Goal: Task Accomplishment & Management: Manage account settings

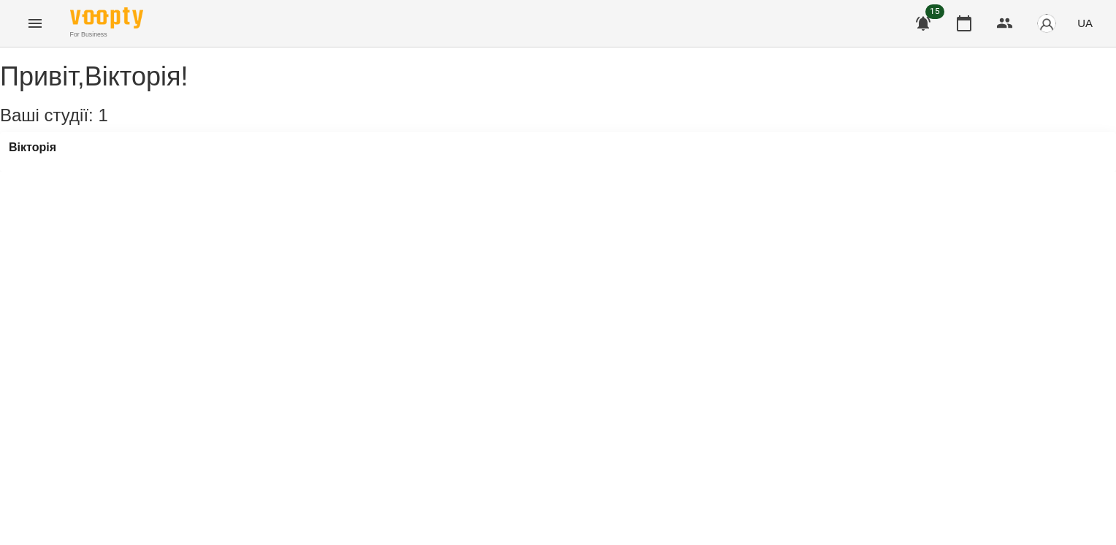
click at [71, 163] on div "Вікторія" at bounding box center [558, 151] width 1116 height 39
click at [56, 154] on h3 "Вікторія" at bounding box center [32, 147] width 47 height 13
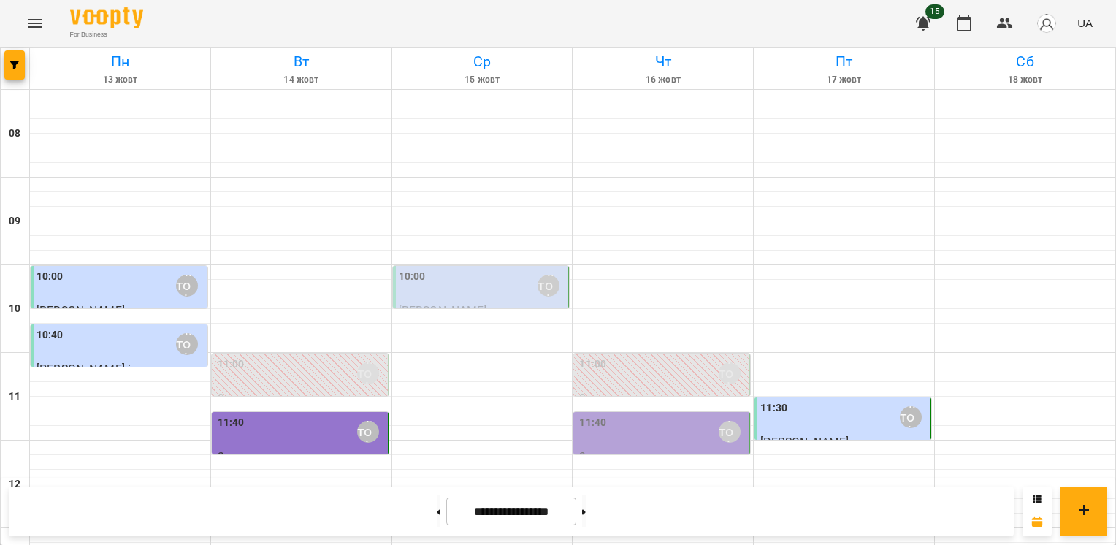
scroll to position [662, 0]
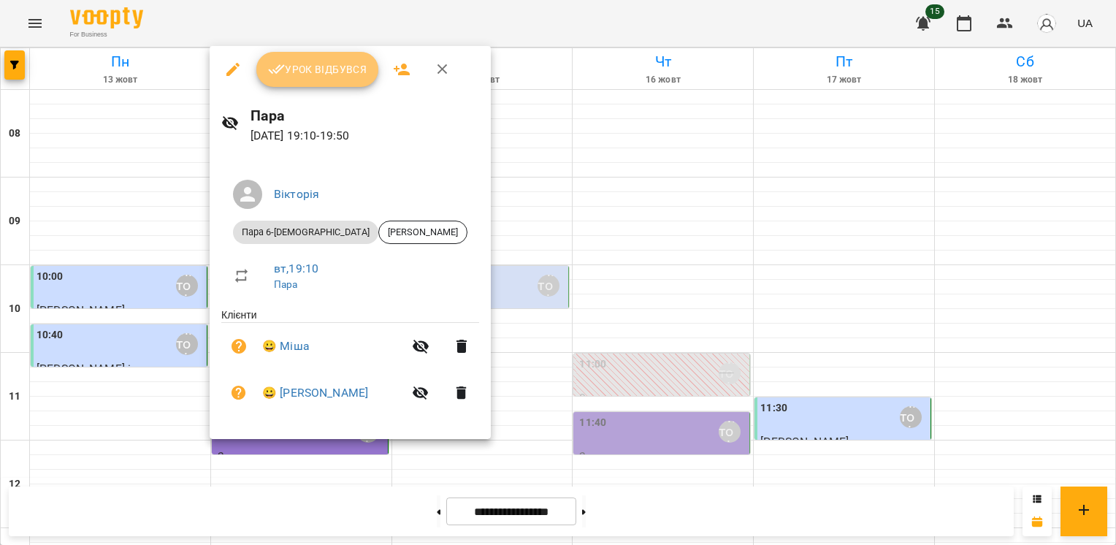
click at [316, 75] on span "Урок відбувся" at bounding box center [317, 70] width 99 height 18
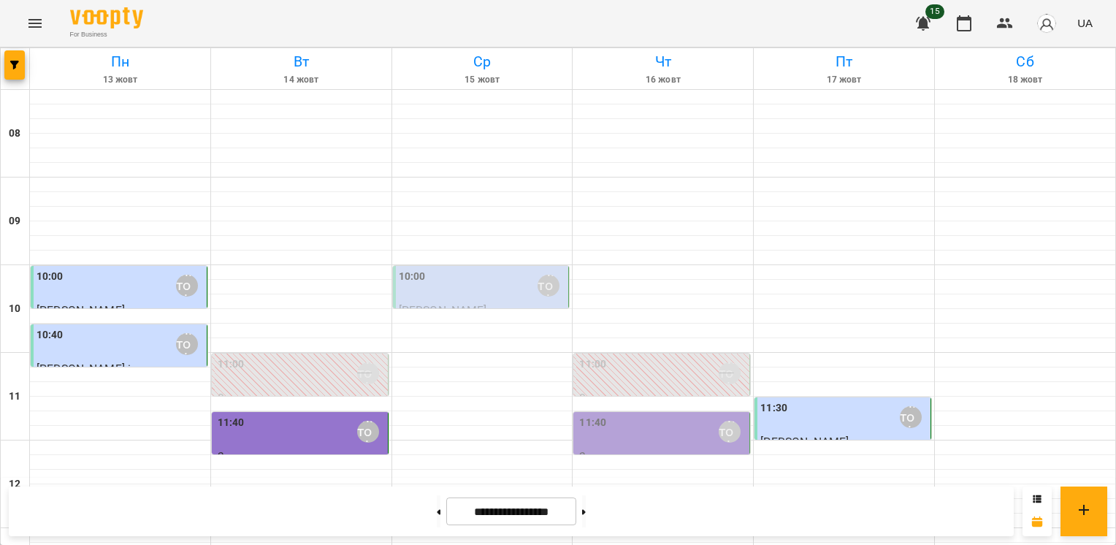
scroll to position [662, 0]
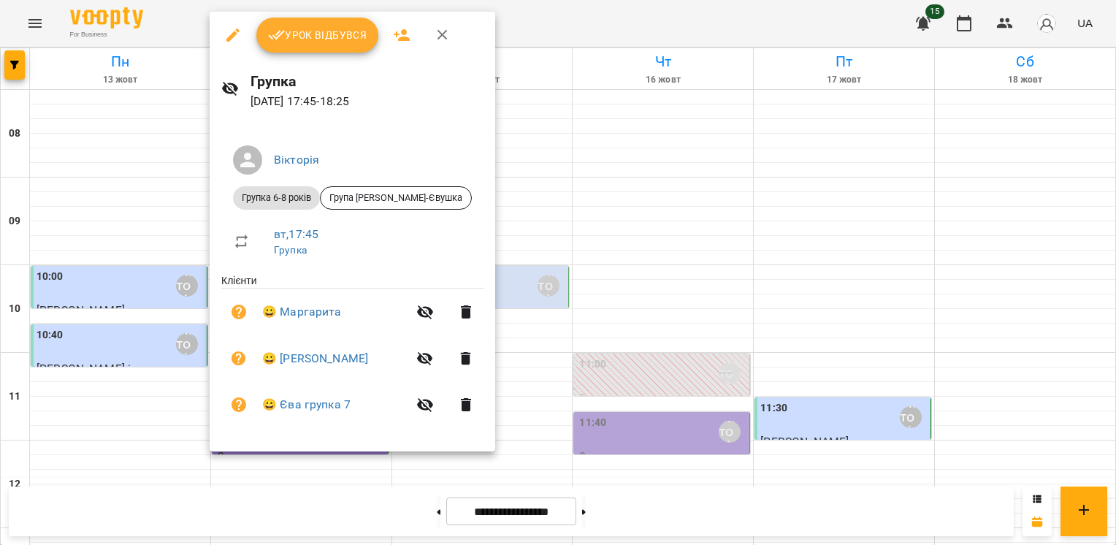
click at [324, 28] on span "Урок відбувся" at bounding box center [317, 35] width 99 height 18
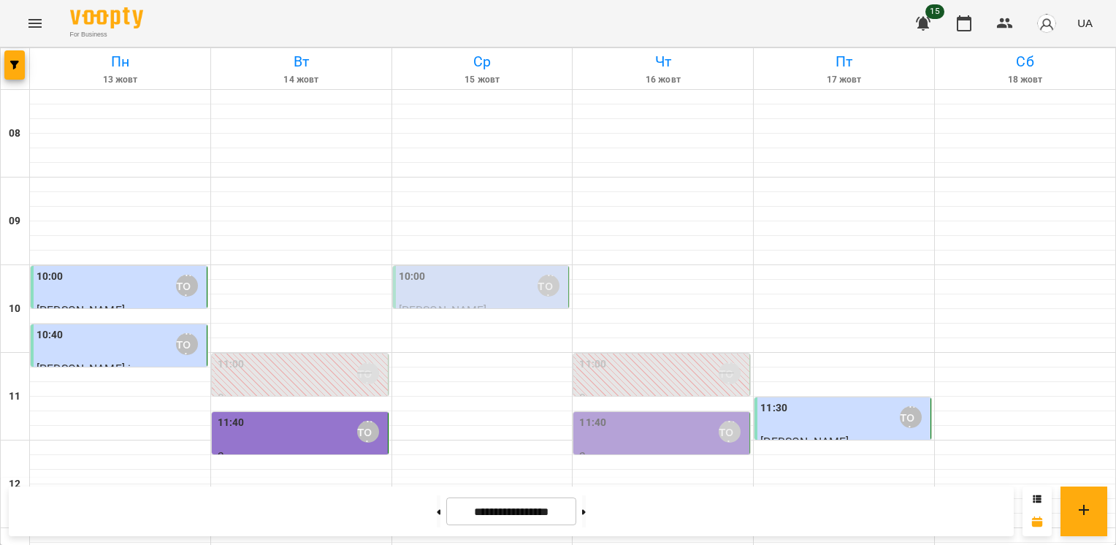
scroll to position [662, 0]
